Goal: Check status: Check status

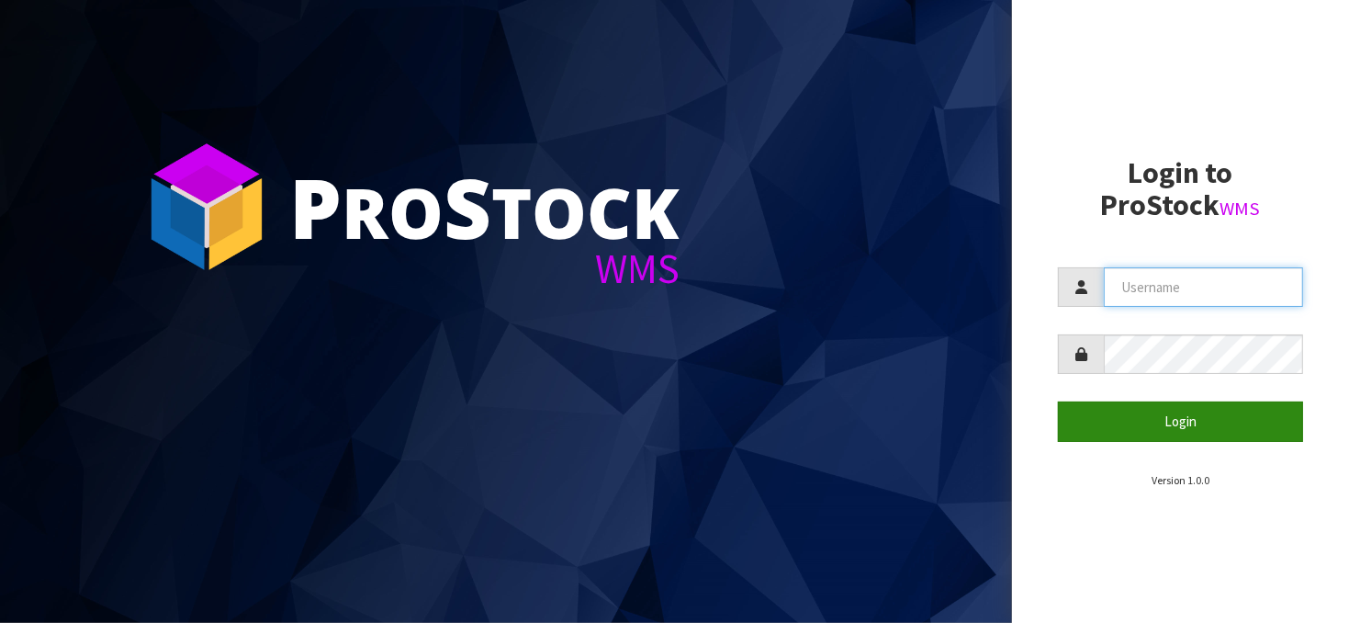
type input "JuicePlus"
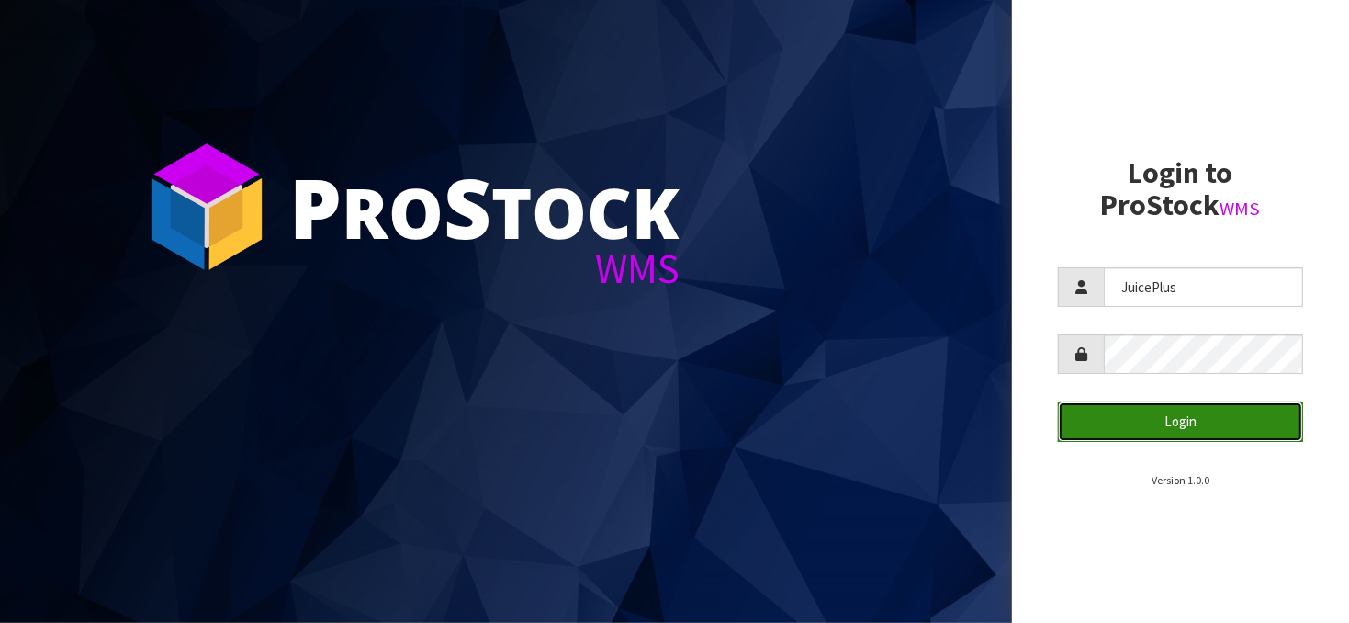
click at [1180, 412] on button "Login" at bounding box center [1180, 420] width 245 height 39
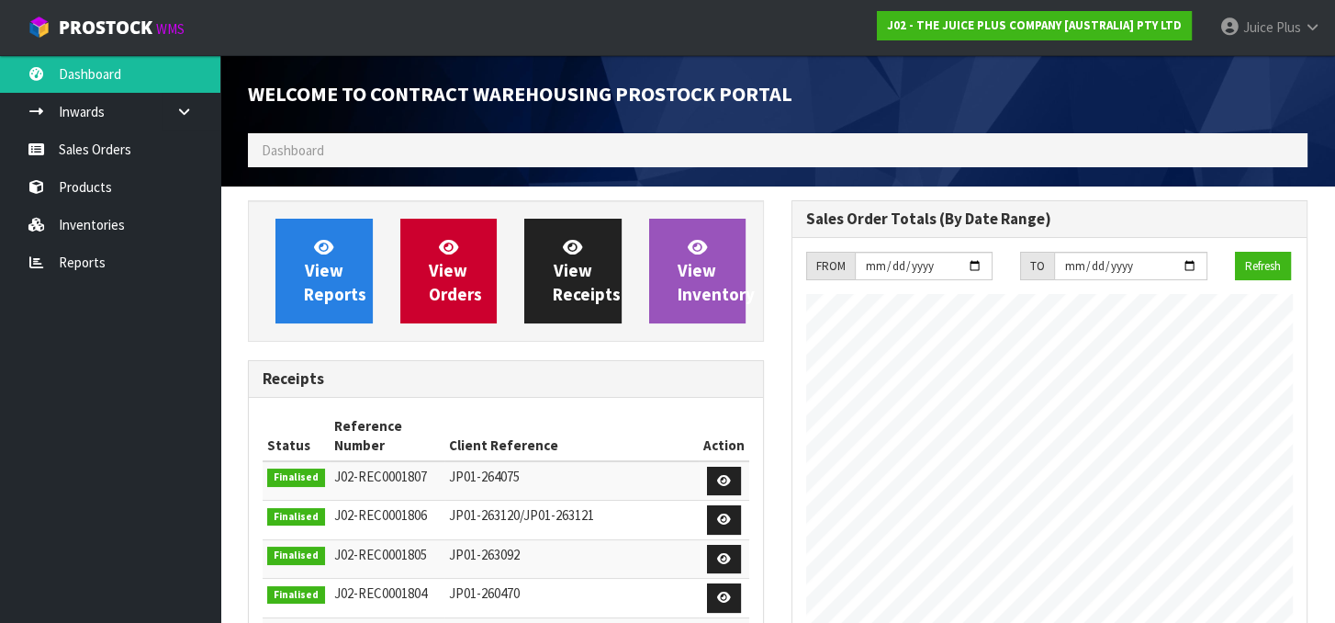
scroll to position [1093, 543]
click at [95, 130] on link "Sales Orders" at bounding box center [110, 149] width 220 height 38
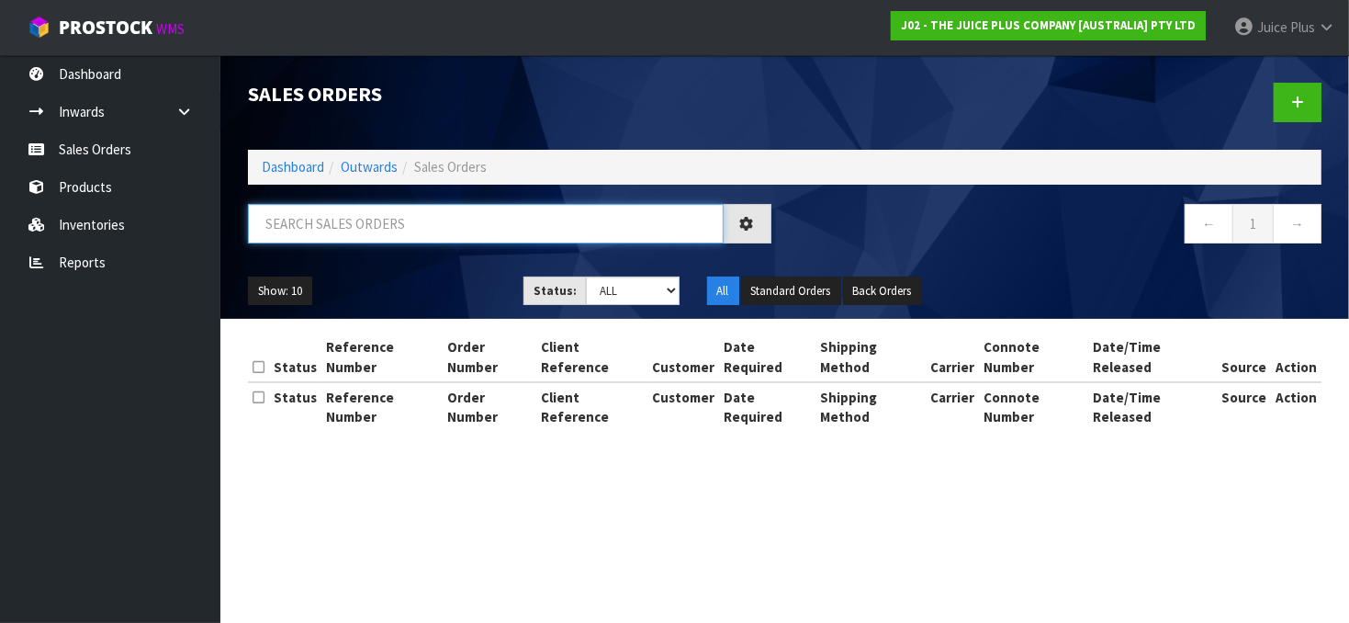
click at [309, 219] on input "text" at bounding box center [486, 223] width 476 height 39
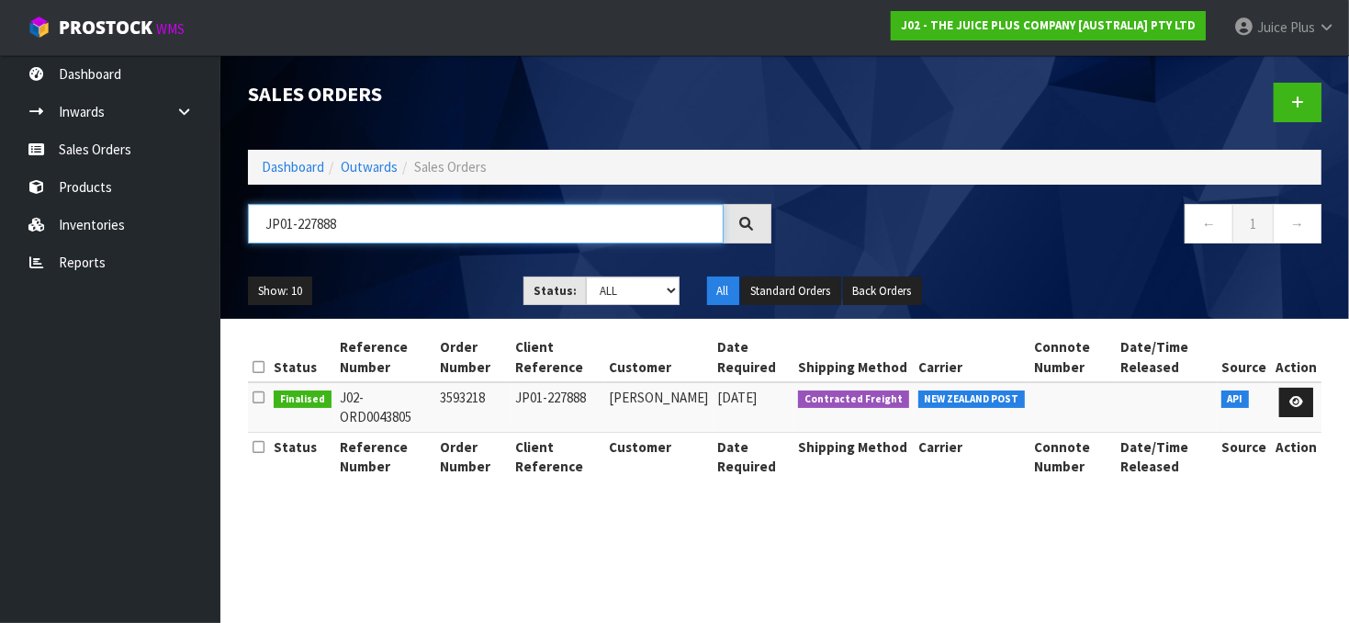
type input "JP01-227888"
click at [1297, 399] on icon at bounding box center [1296, 402] width 14 height 12
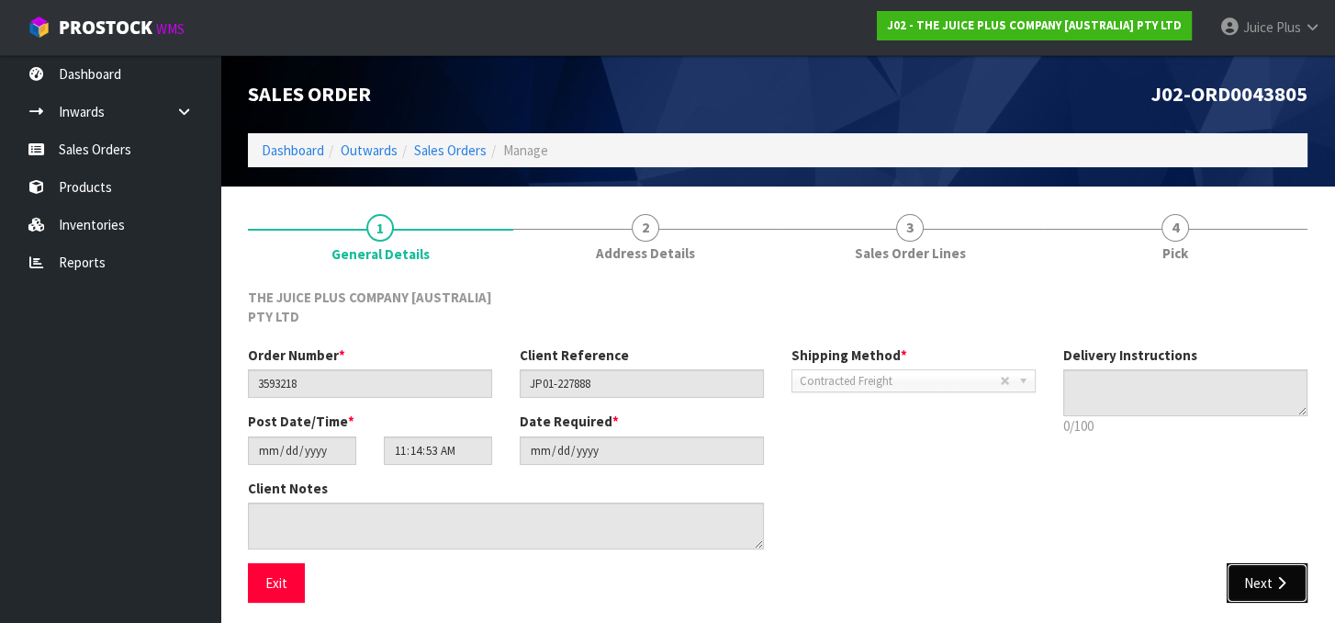
click at [1249, 571] on button "Next" at bounding box center [1267, 582] width 81 height 39
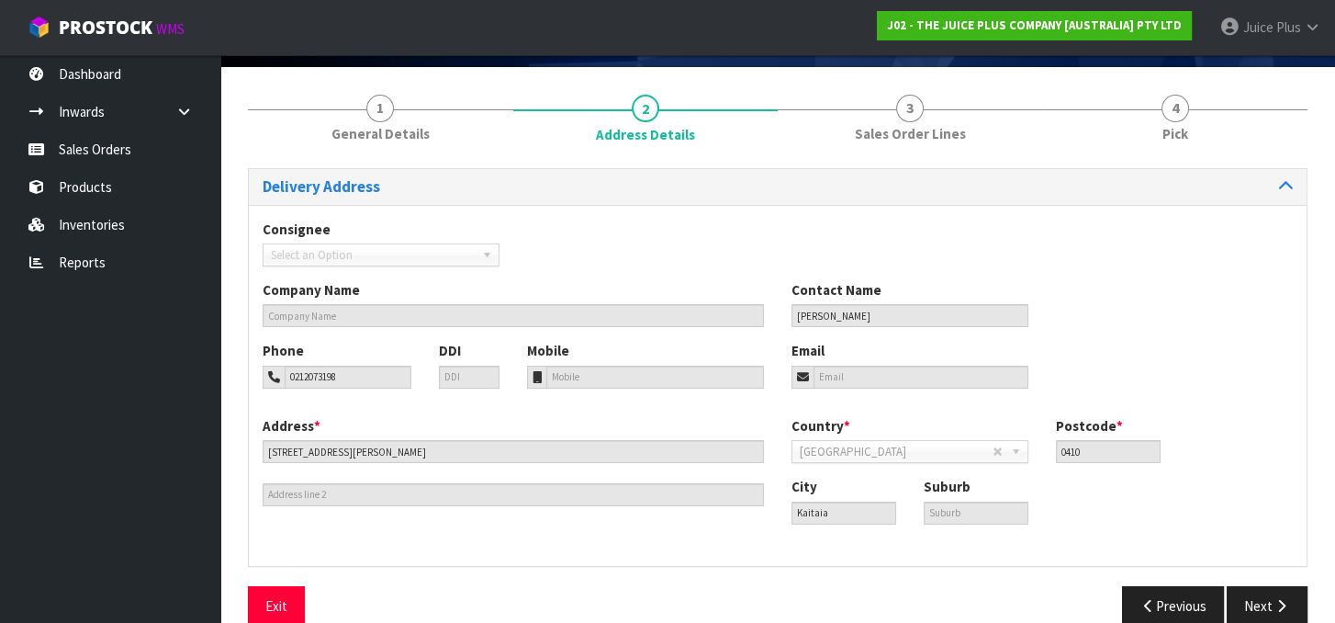
scroll to position [148, 0]
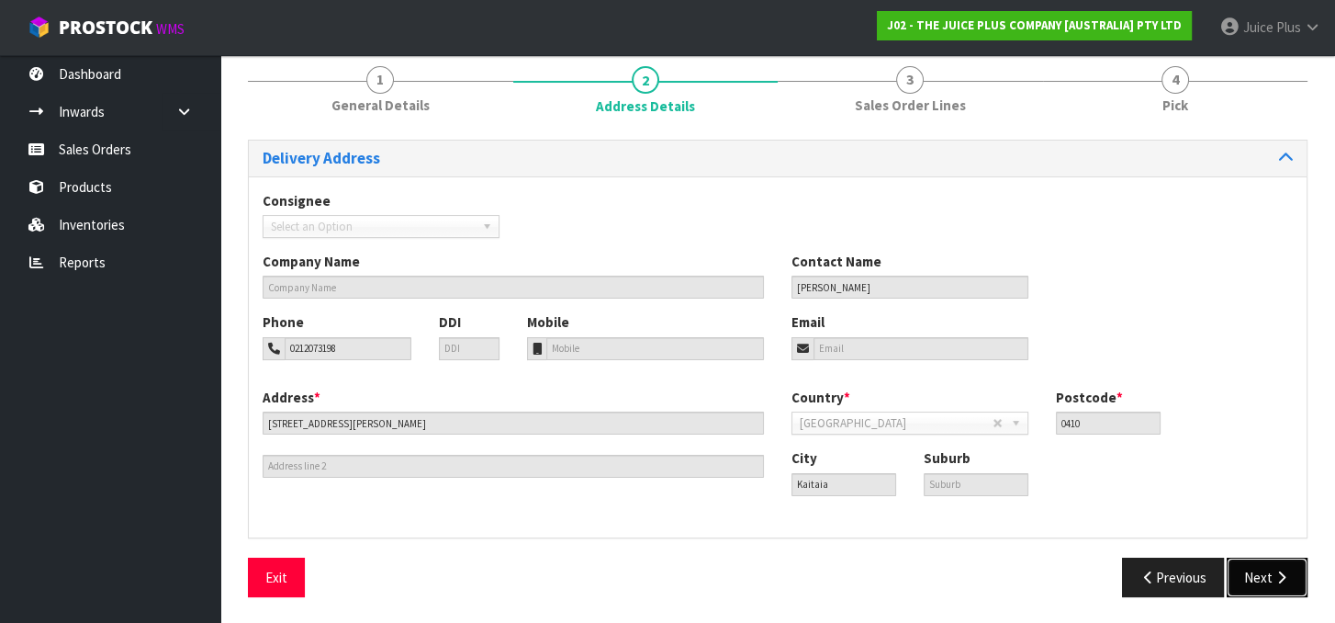
click at [1267, 568] on button "Next" at bounding box center [1267, 576] width 81 height 39
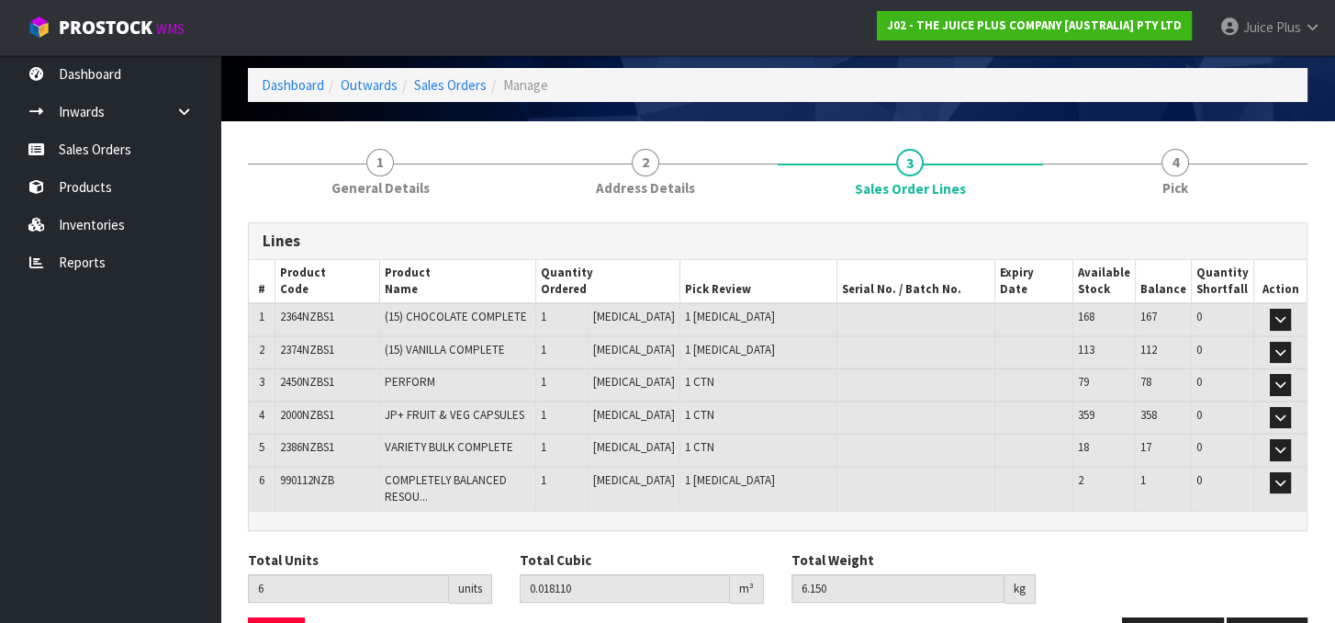
scroll to position [92, 0]
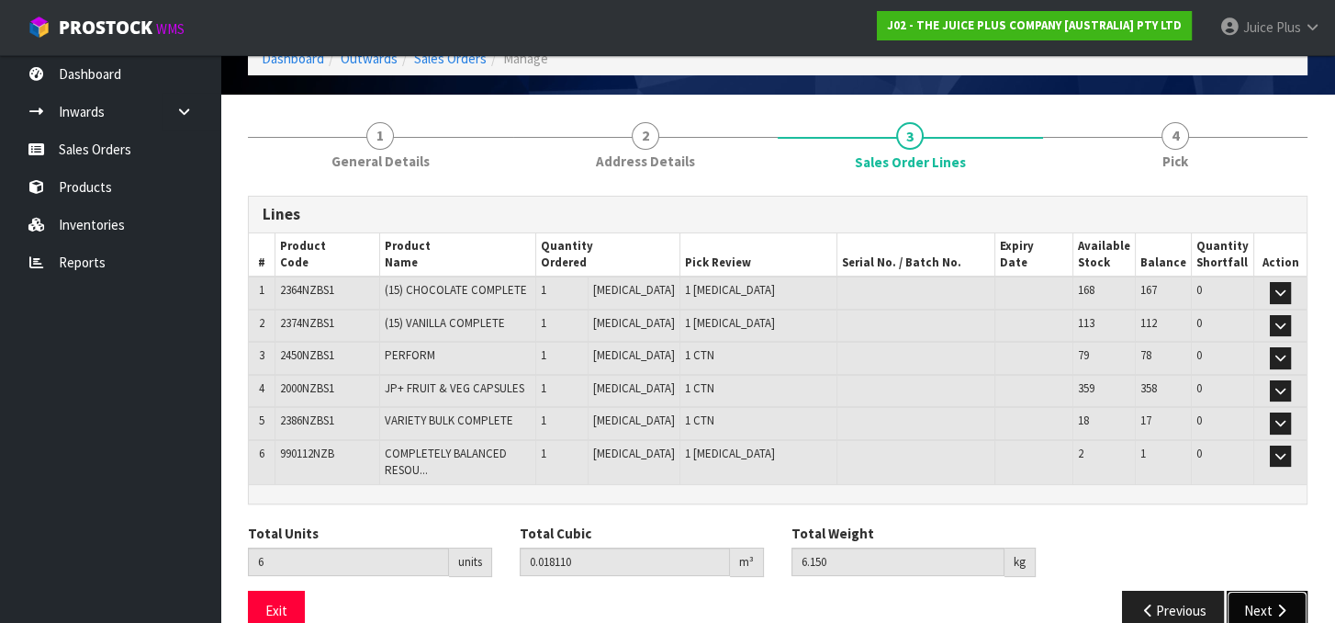
click at [1256, 599] on button "Next" at bounding box center [1267, 609] width 81 height 39
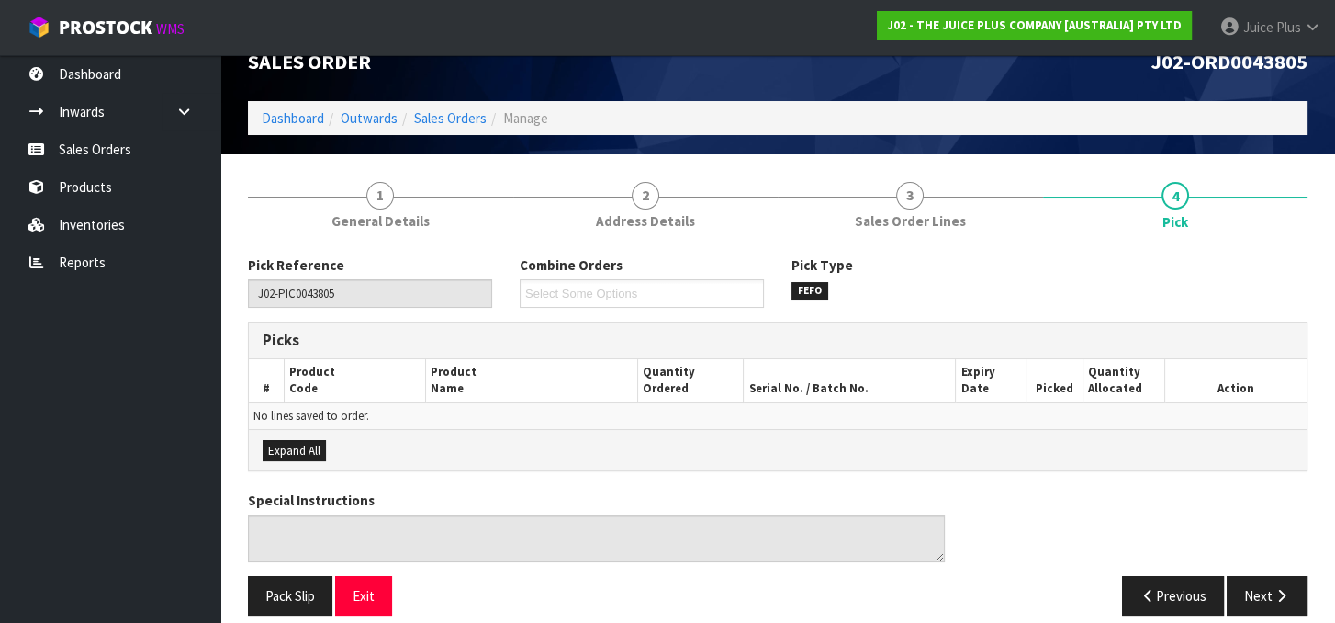
scroll to position [49, 0]
